Goal: Transaction & Acquisition: Purchase product/service

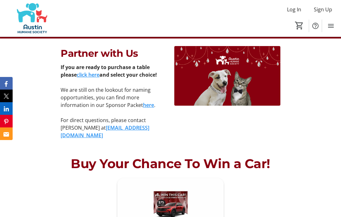
scroll to position [489, 0]
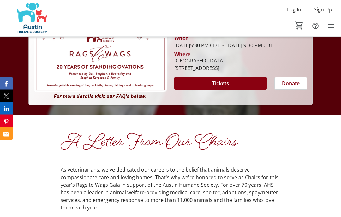
click at [257, 91] on span at bounding box center [220, 83] width 92 height 15
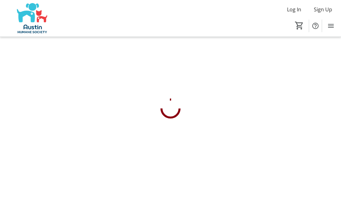
scroll to position [23, 0]
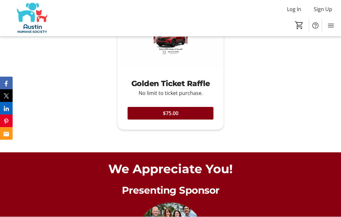
scroll to position [659, 0]
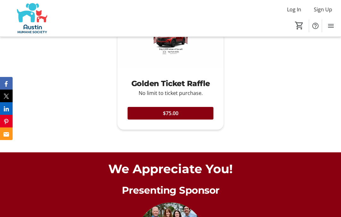
click at [194, 121] on span at bounding box center [170, 113] width 86 height 15
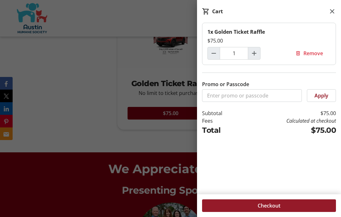
click at [292, 203] on span at bounding box center [269, 205] width 134 height 15
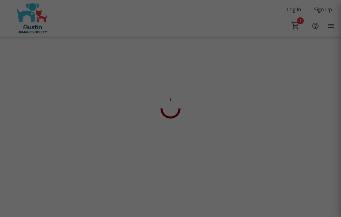
scroll to position [23, 0]
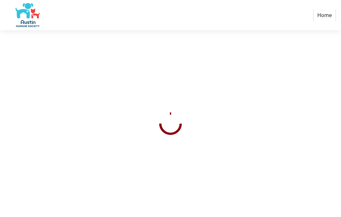
select select "US"
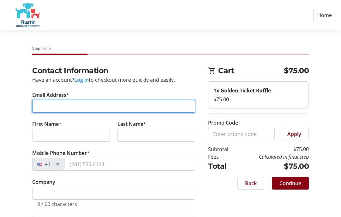
click at [60, 109] on input "Email Address*" at bounding box center [113, 106] width 163 height 13
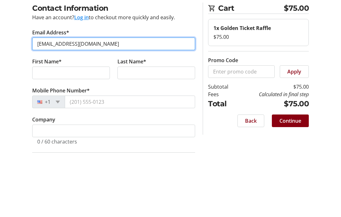
type input "[EMAIL_ADDRESS][DOMAIN_NAME]"
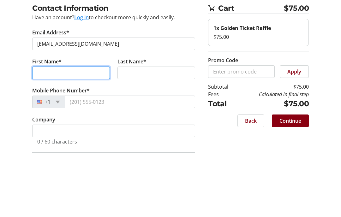
click at [91, 129] on input "First Name*" at bounding box center [71, 135] width 78 height 13
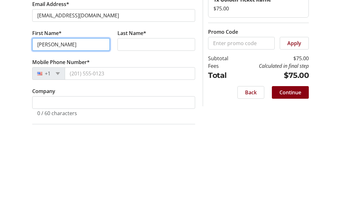
type input "[PERSON_NAME]"
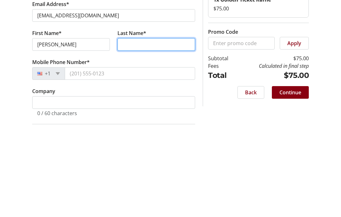
click at [134, 129] on input "Last Name*" at bounding box center [156, 135] width 78 height 13
type input "[PERSON_NAME]"
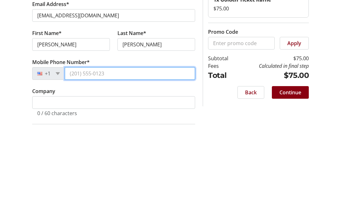
click at [92, 158] on input "Mobile Phone Number*" at bounding box center [130, 164] width 130 height 13
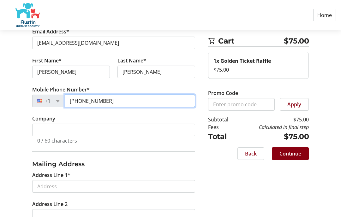
scroll to position [62, 0]
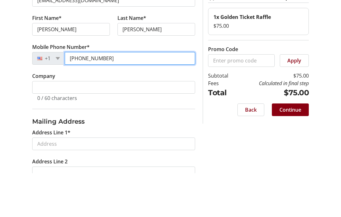
type input "[PHONE_NUMBER]"
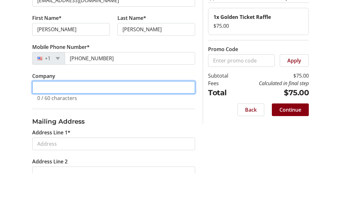
click at [62, 125] on input "Company" at bounding box center [113, 131] width 163 height 13
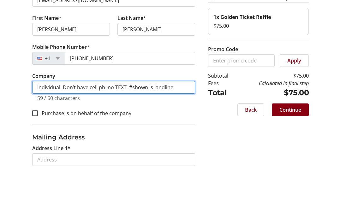
type input "Individual. Don’t have cell ph..no TEXT..#shown is landline"
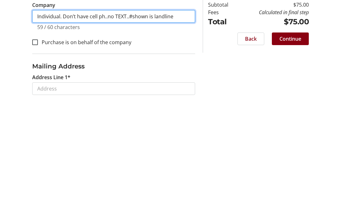
scroll to position [109, 0]
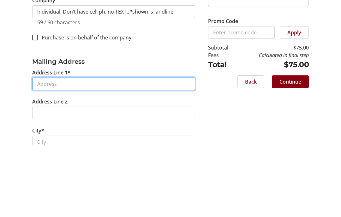
click at [64, 150] on input "Address Line 1*" at bounding box center [113, 156] width 163 height 13
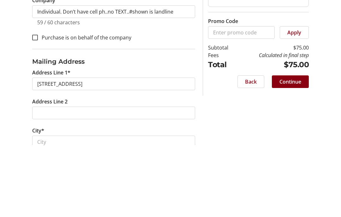
scroll to position [182, 0]
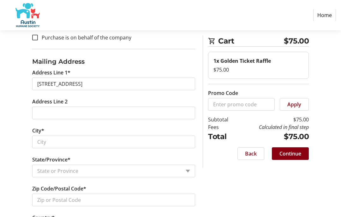
type input "[STREET_ADDRESS]"
type input "Austin"
select select "[GEOGRAPHIC_DATA]"
type input "78759"
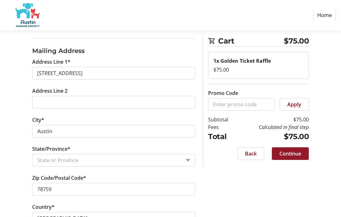
scroll to position [192, 0]
click at [292, 152] on span "Continue" at bounding box center [290, 154] width 22 height 8
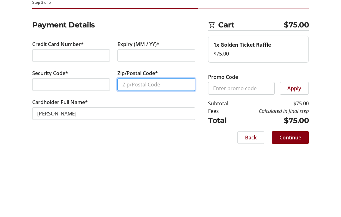
click at [150, 124] on input "Zip/Postal Code*" at bounding box center [156, 130] width 78 height 13
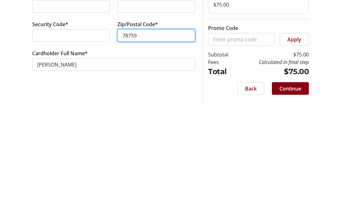
type input "78759"
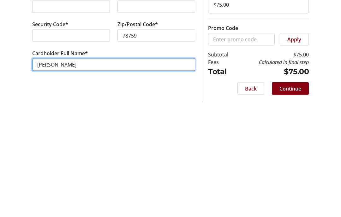
click at [63, 153] on input "[PERSON_NAME]" at bounding box center [113, 159] width 163 height 13
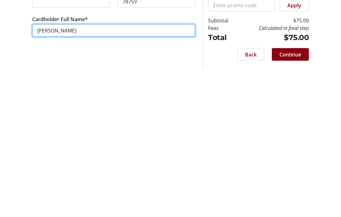
scroll to position [12, 0]
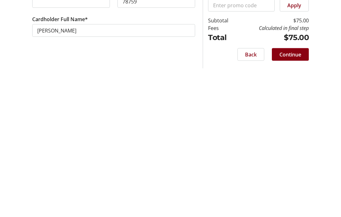
click at [295, 179] on span "Continue" at bounding box center [290, 183] width 22 height 8
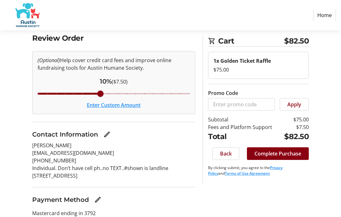
scroll to position [40, 0]
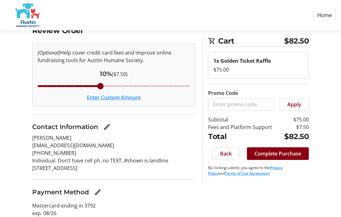
checkbox input "false"
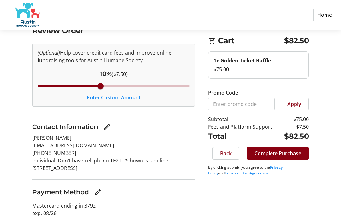
click at [296, 155] on span "Complete Purchase" at bounding box center [277, 154] width 47 height 8
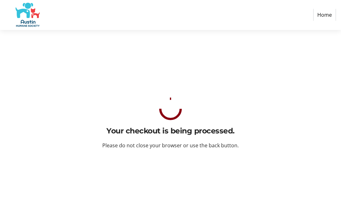
scroll to position [0, 0]
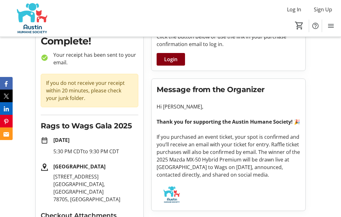
scroll to position [72, 0]
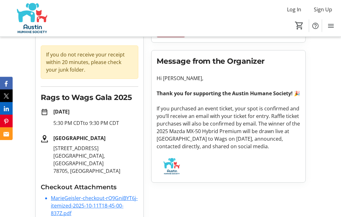
click at [308, 0] on div "Log In Sign Up Home Raffle 0" at bounding box center [170, 18] width 341 height 37
